Goal: Task Accomplishment & Management: Use online tool/utility

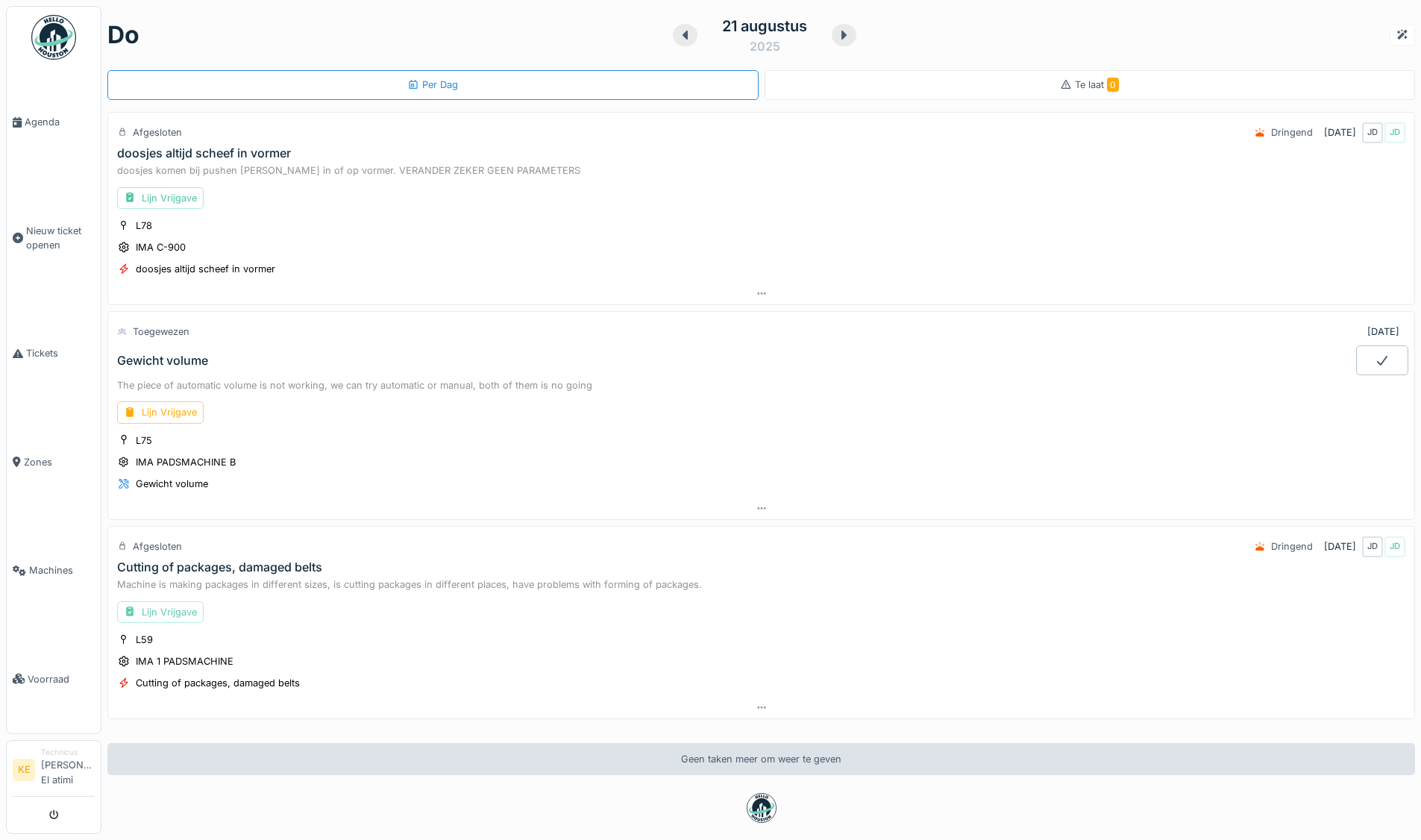
click at [179, 614] on div "Lijn Vrijgave" at bounding box center [160, 612] width 86 height 22
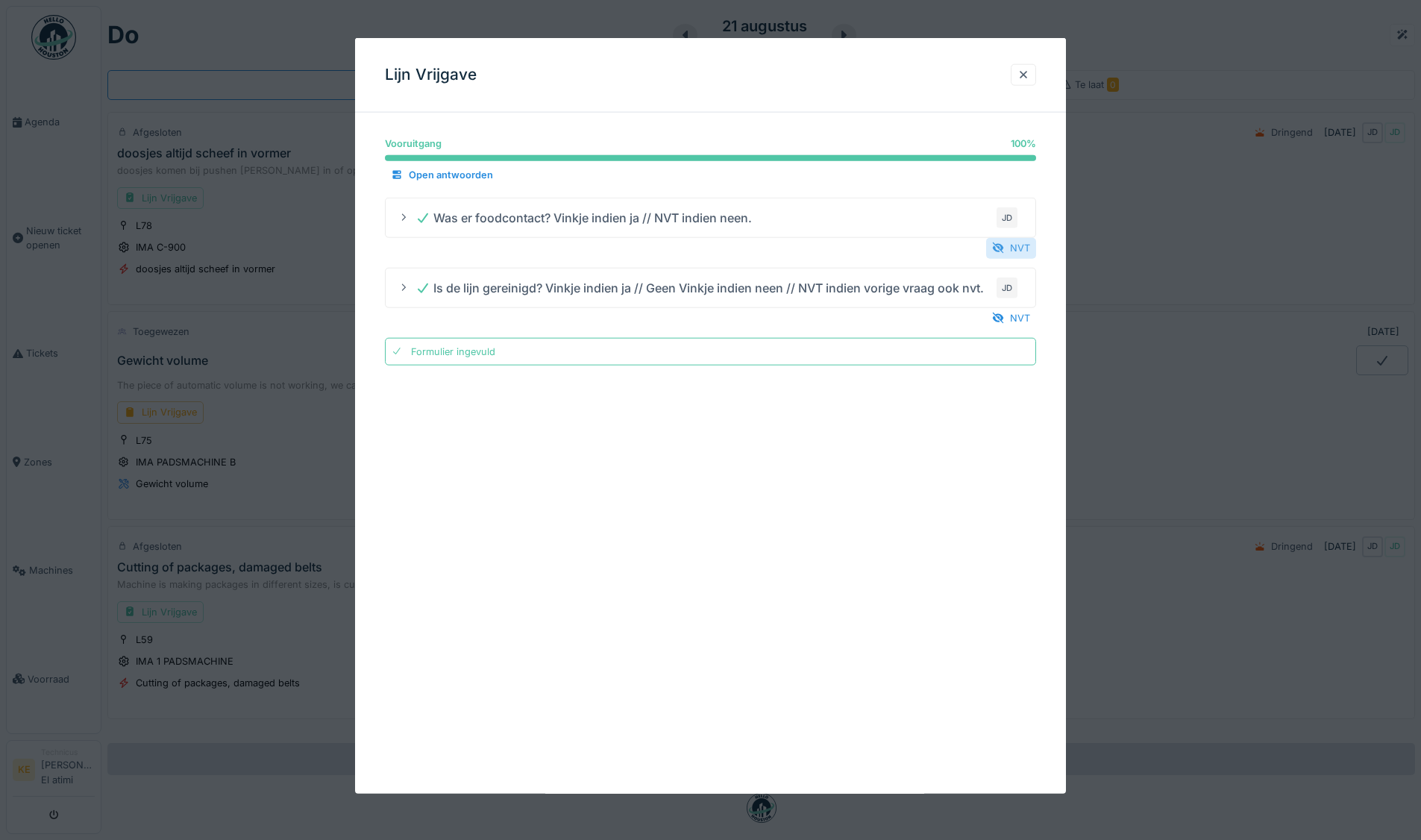
click at [1022, 249] on div "NVT" at bounding box center [1011, 248] width 50 height 20
click at [1020, 318] on div "NVT" at bounding box center [1011, 318] width 50 height 20
click at [1027, 77] on div at bounding box center [1023, 75] width 12 height 15
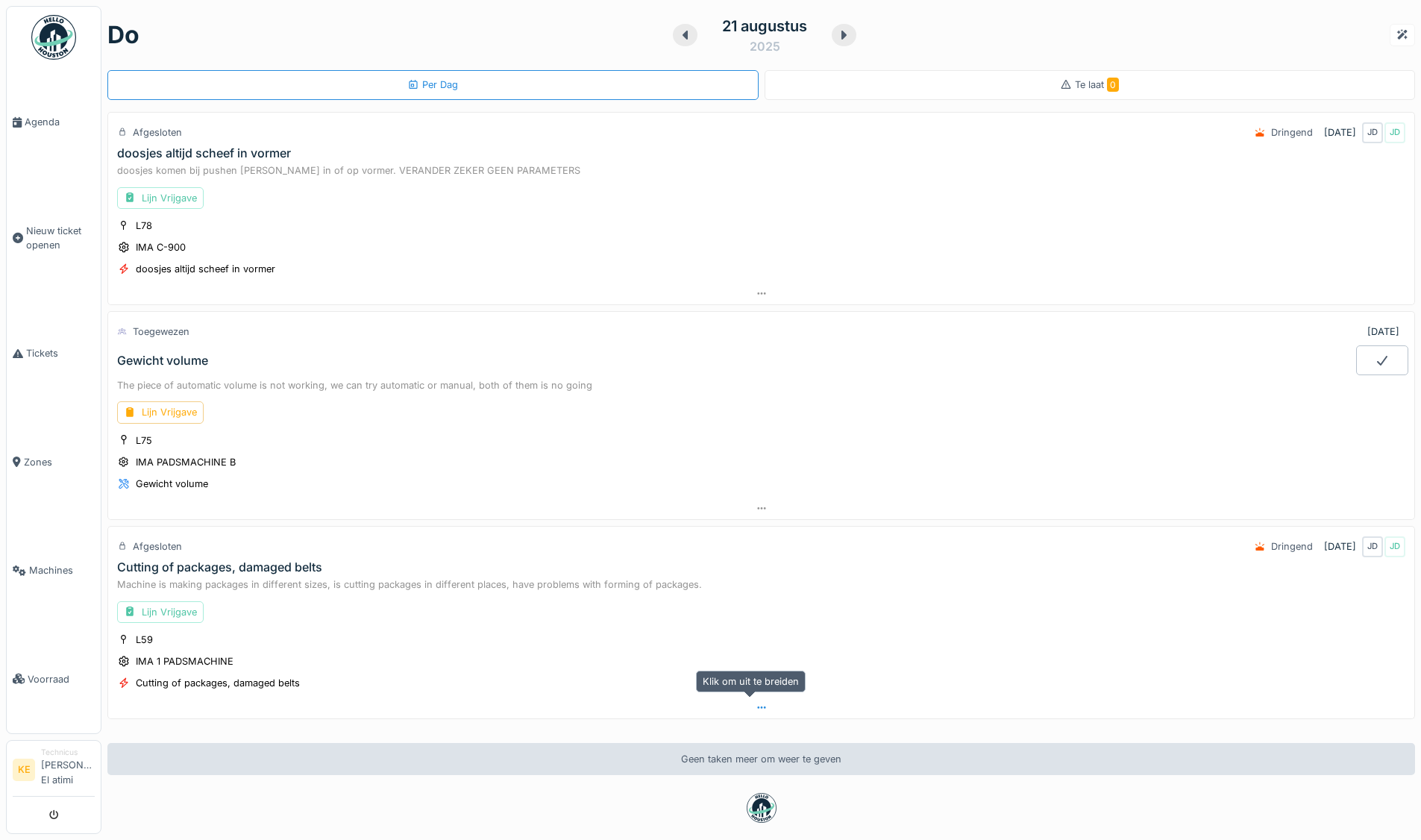
click at [755, 700] on div at bounding box center [761, 707] width 1306 height 22
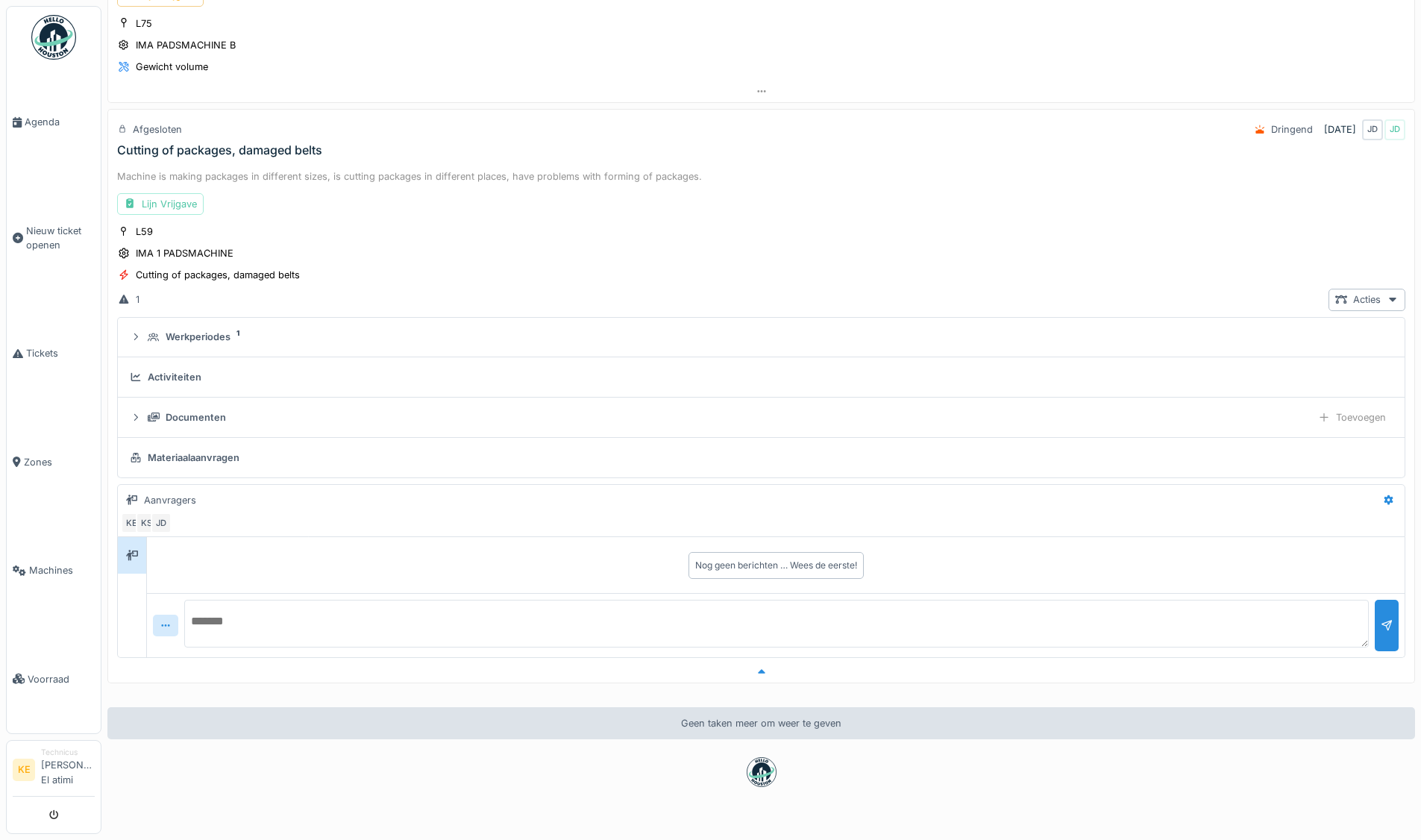
scroll to position [447, 0]
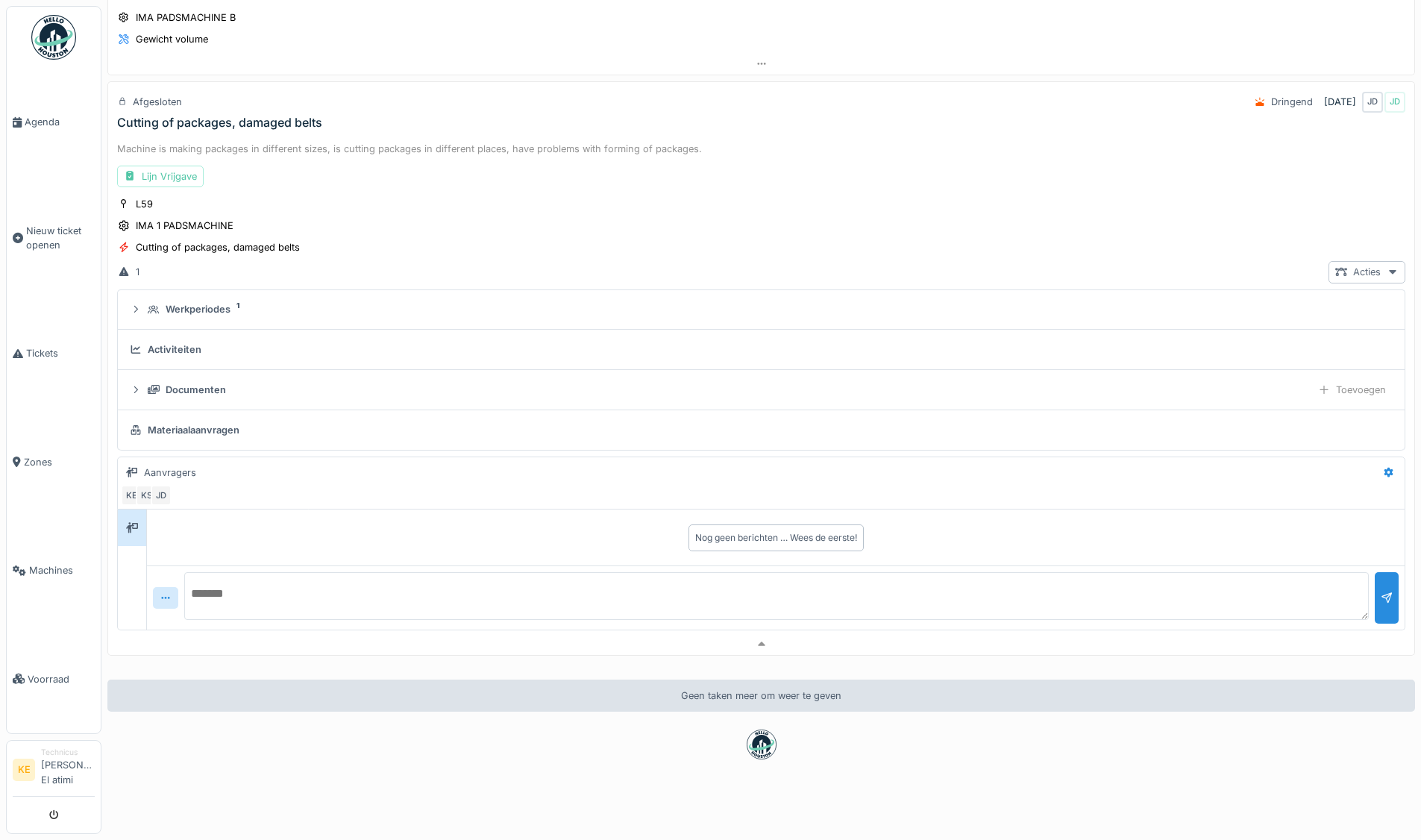
click at [1348, 261] on div "Acties" at bounding box center [1366, 272] width 77 height 22
click at [898, 261] on div "1 Acties" at bounding box center [761, 272] width 1288 height 22
click at [333, 196] on div "L59 IMA 1 PADSMACHINE Cutting of packages, damaged belts" at bounding box center [761, 226] width 1288 height 60
click at [57, 40] on img at bounding box center [53, 36] width 44 height 44
